Goal: Complete application form

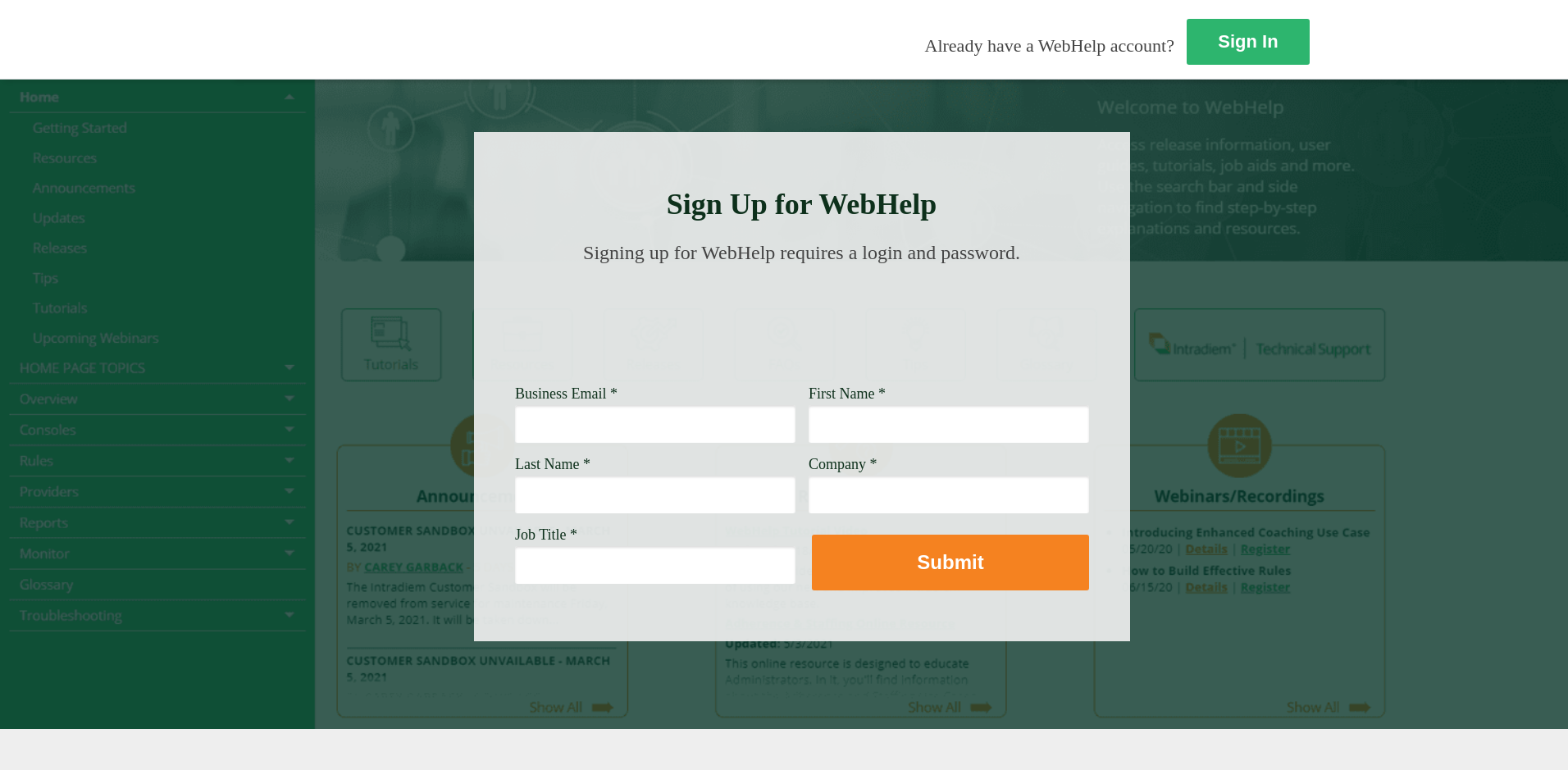
click at [515, 419] on input "Business Email *" at bounding box center [655, 424] width 281 height 37
type input "[EMAIL_ADDRESS][PERSON_NAME][DOMAIN_NAME]"
click at [808, 424] on input "First Name *" at bounding box center [948, 424] width 281 height 37
type input "Cherry"
click at [515, 495] on input "Last Name *" at bounding box center [655, 494] width 281 height 37
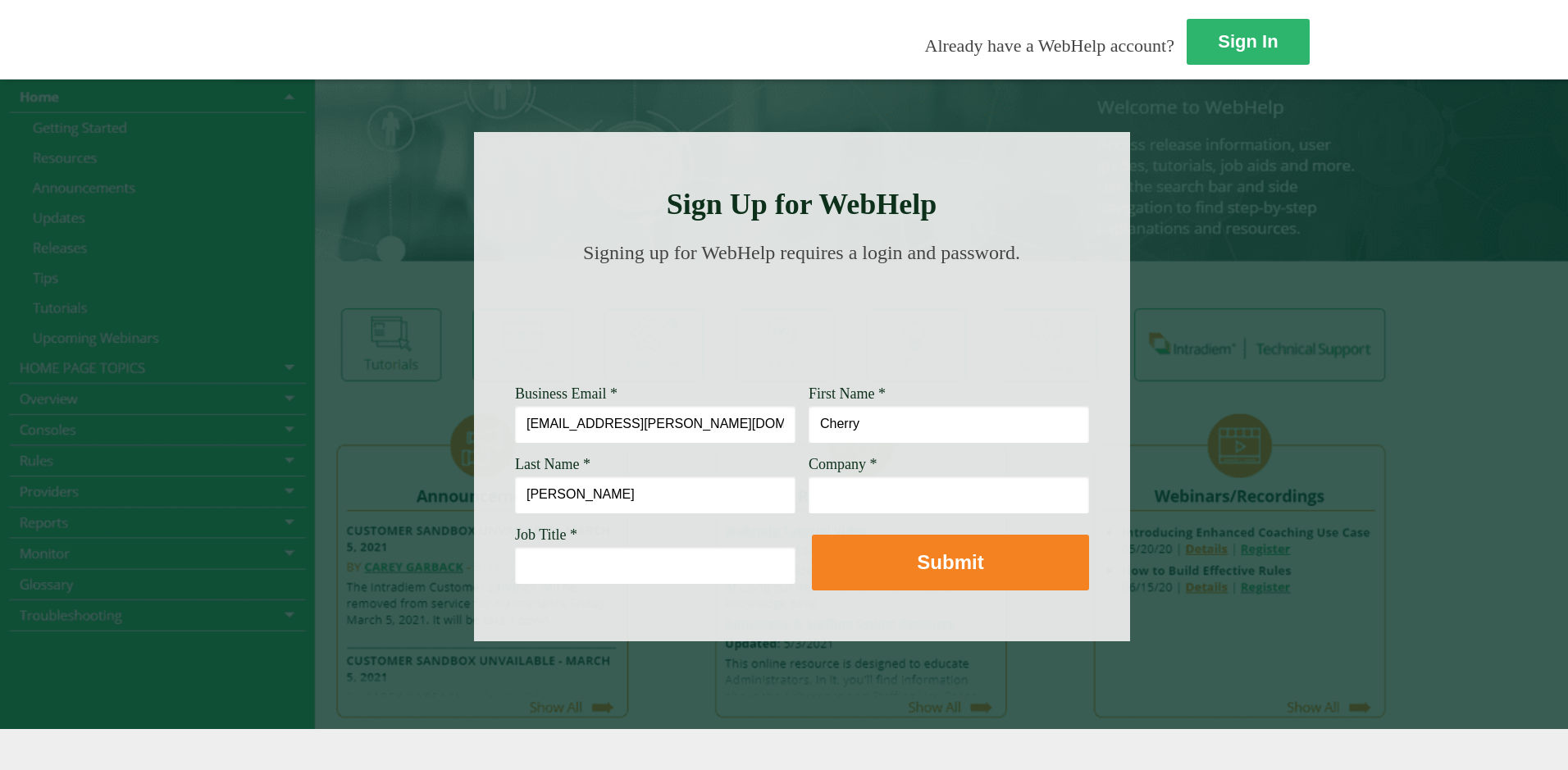
type input "[PERSON_NAME]"
click at [515, 565] on input "Job Title *" at bounding box center [655, 565] width 281 height 37
click at [808, 467] on div "Company *" at bounding box center [948, 484] width 281 height 57
click at [808, 498] on input "Company *" at bounding box center [948, 494] width 281 height 37
type input "[PERSON_NAME] Fargo"
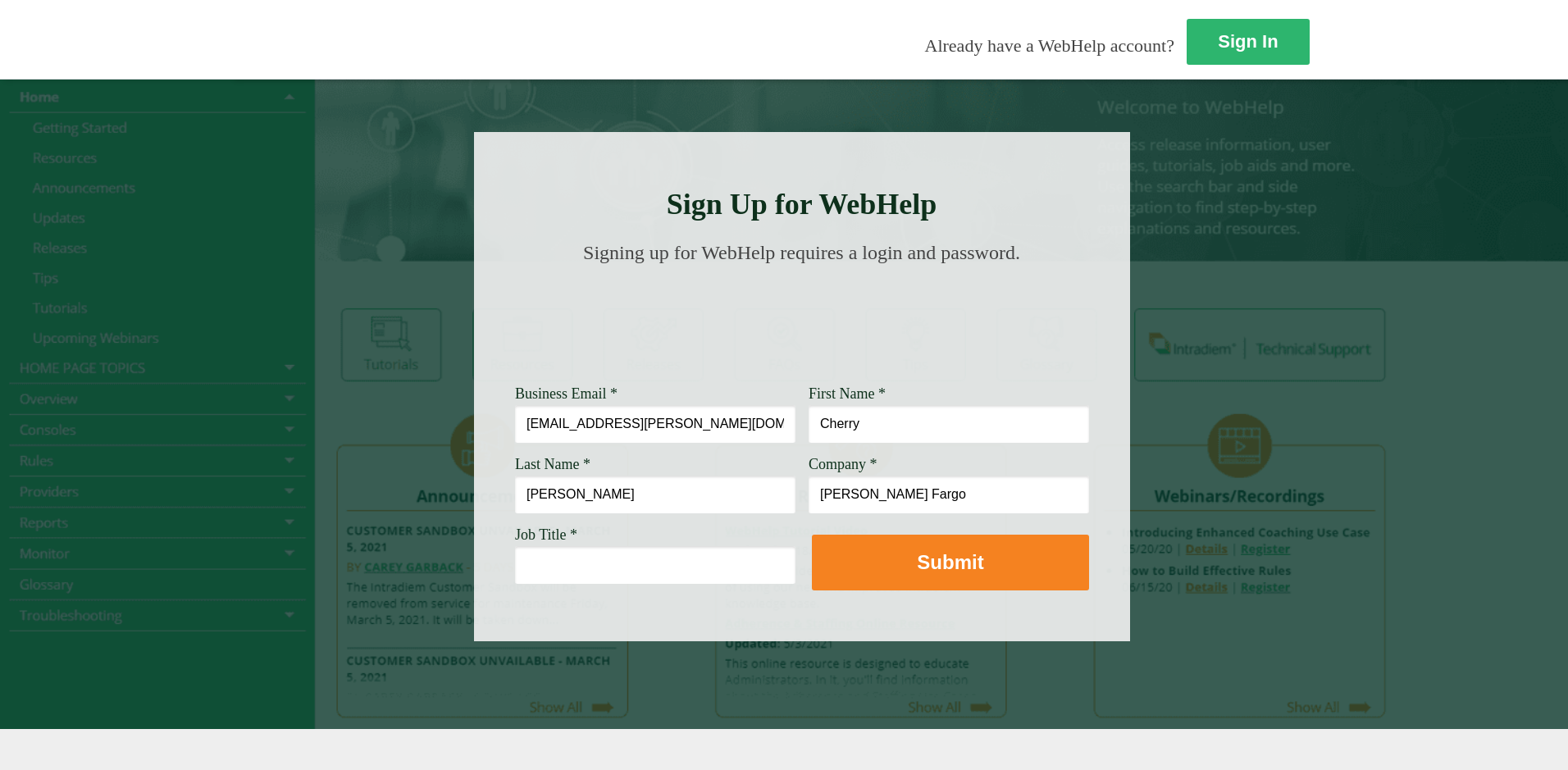
click at [515, 554] on input "Job Title *" at bounding box center [655, 565] width 281 height 37
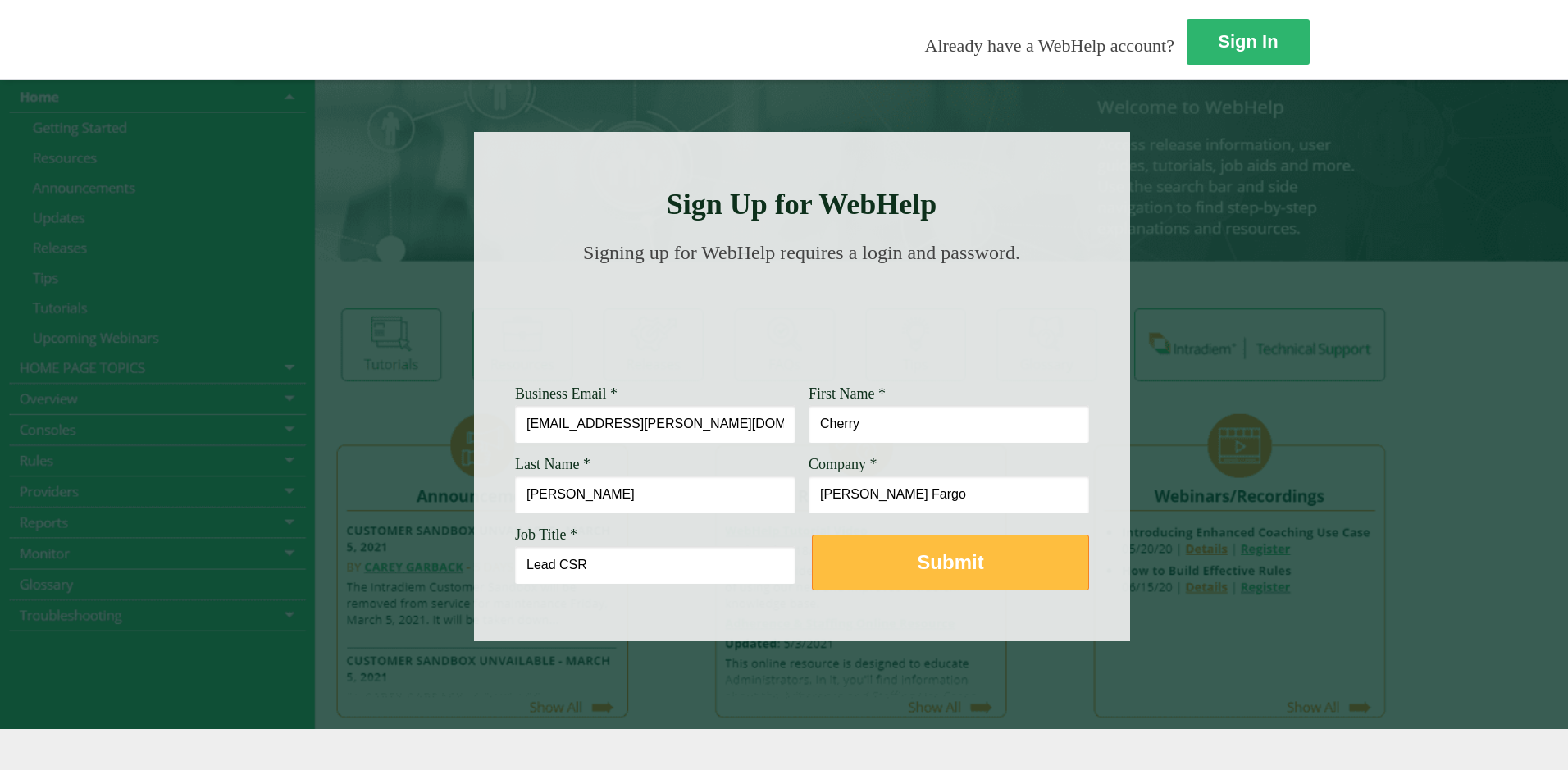
type input "Lead CSR"
click at [812, 583] on button "Submit" at bounding box center [951, 562] width 278 height 56
